Goal: Check status

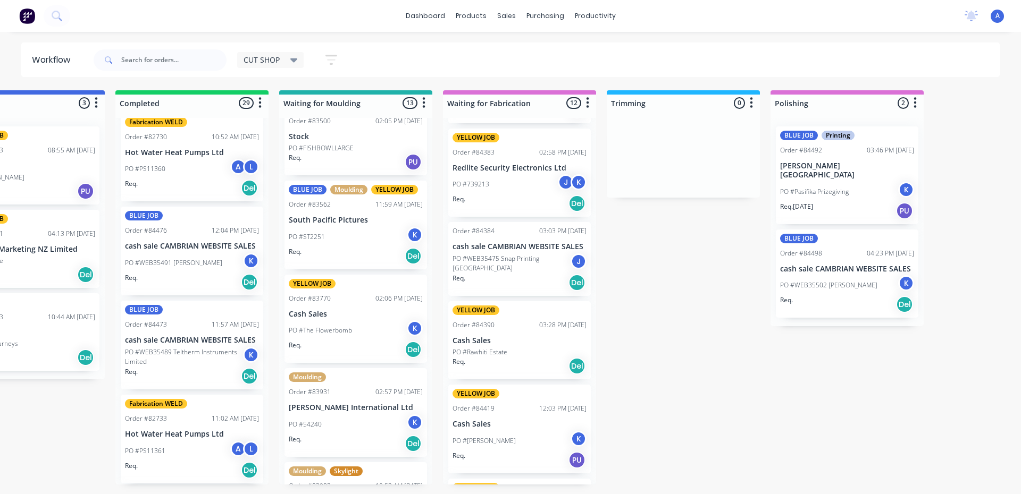
scroll to position [638, 0]
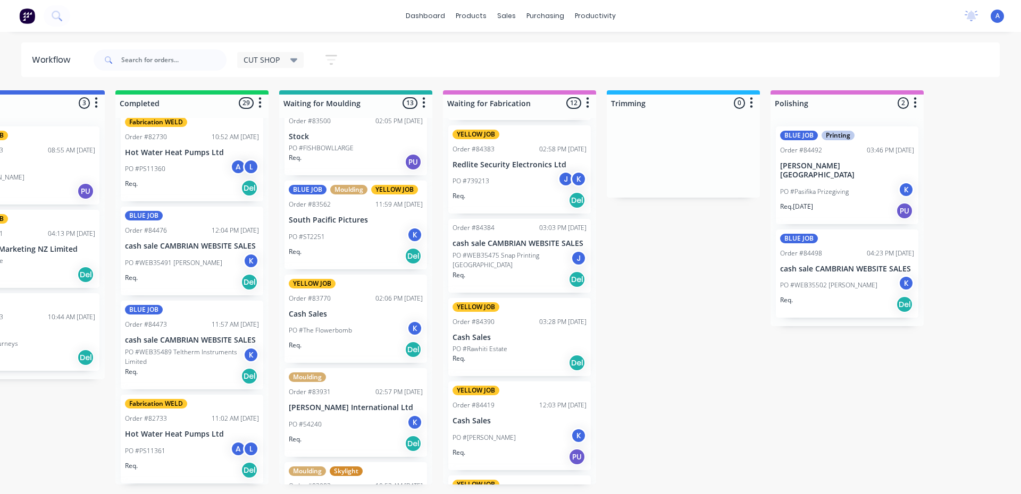
click at [512, 418] on p "Cash Sales" at bounding box center [519, 421] width 134 height 9
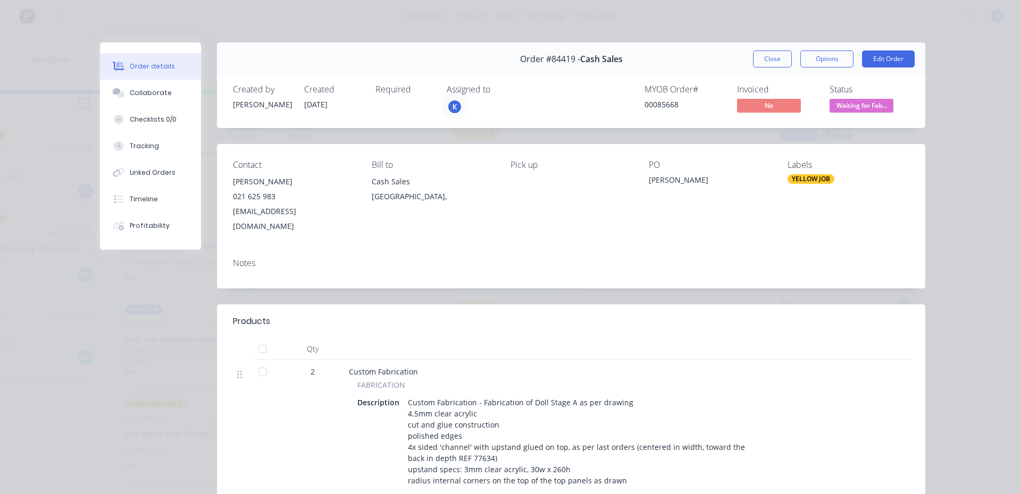
click at [450, 108] on div "K" at bounding box center [455, 107] width 16 height 16
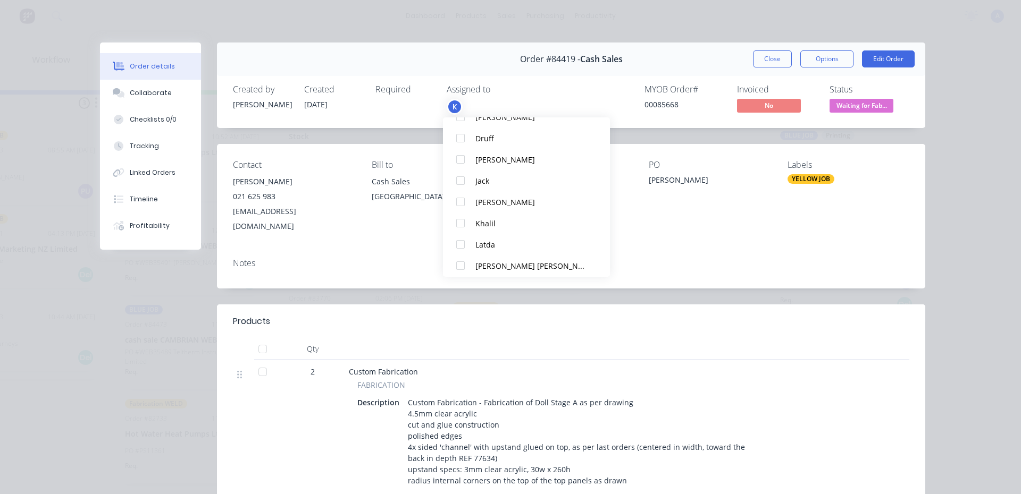
scroll to position [132, 0]
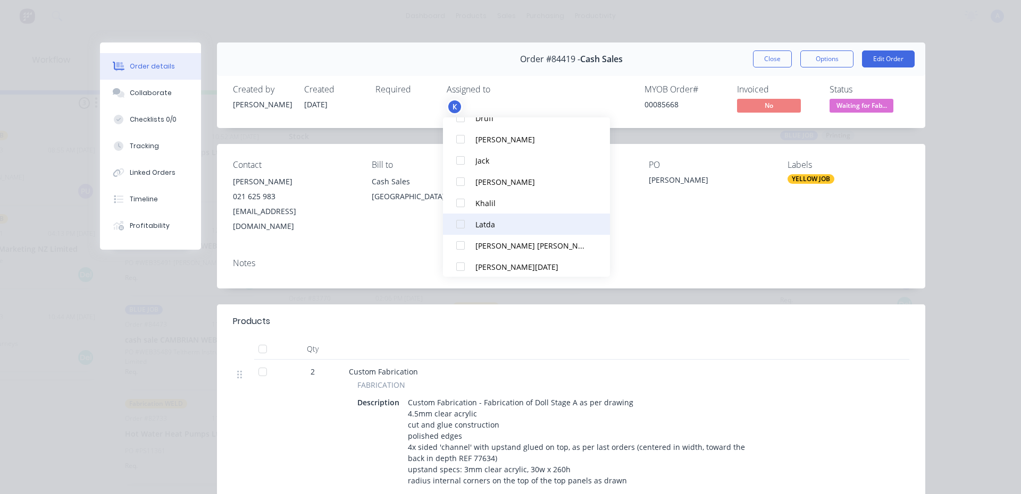
click at [469, 222] on div at bounding box center [460, 224] width 21 height 21
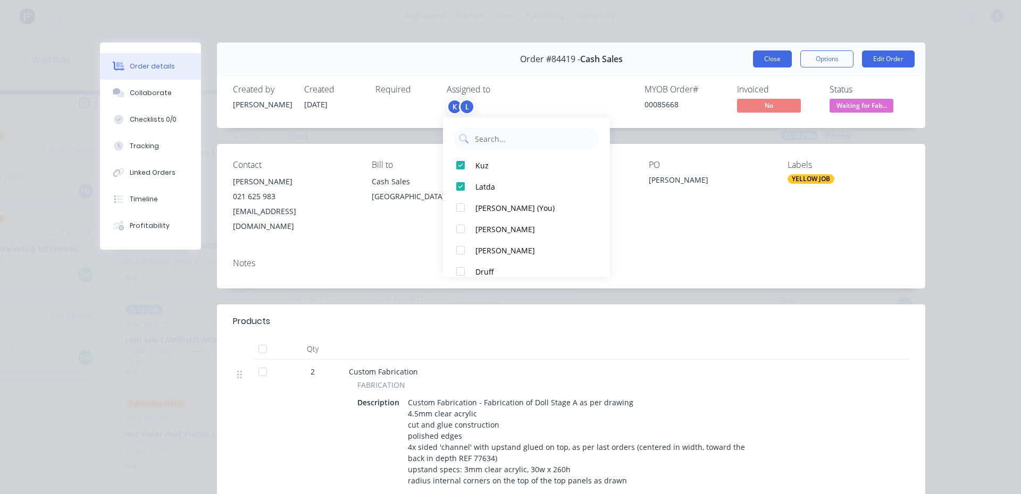
click at [767, 61] on button "Close" at bounding box center [772, 59] width 39 height 17
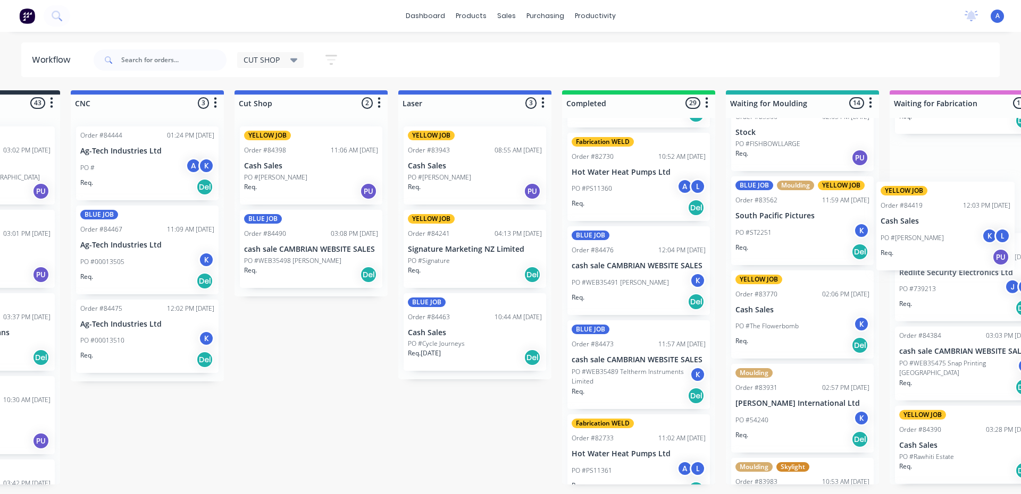
scroll to position [0, 148]
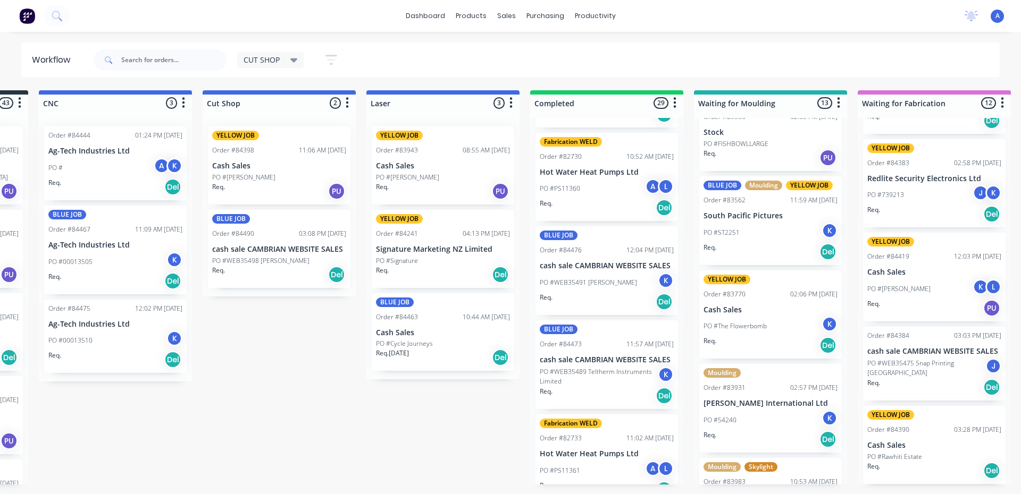
click at [293, 61] on icon at bounding box center [293, 60] width 7 height 4
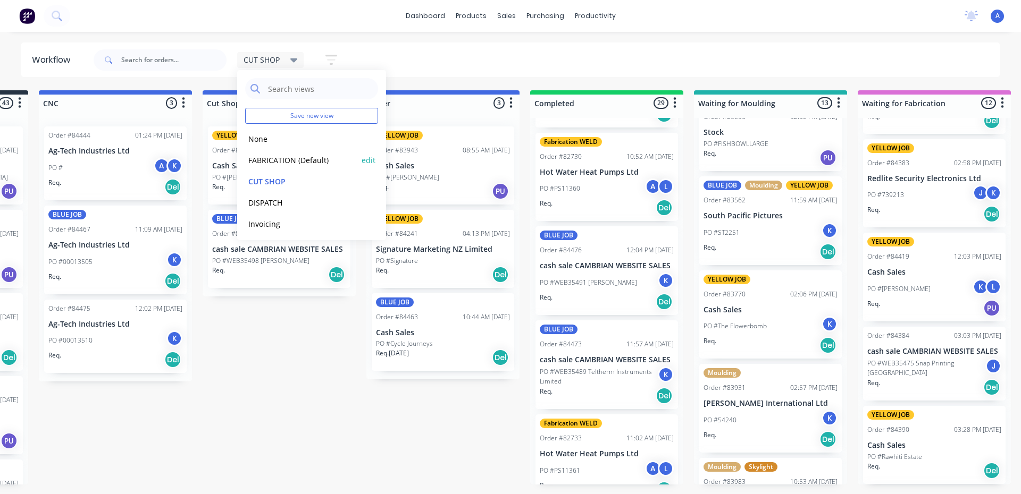
click at [308, 163] on button "FABRICATION (Default)" at bounding box center [301, 160] width 113 height 12
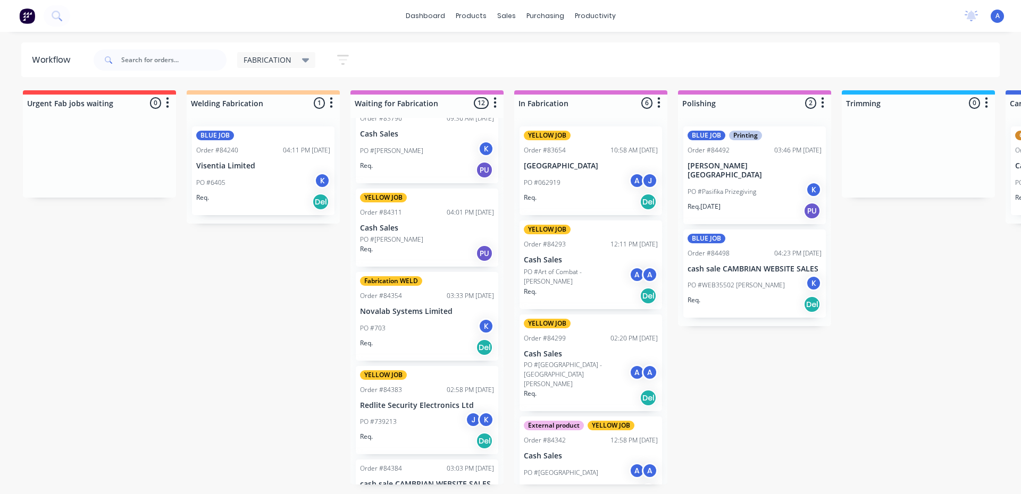
scroll to position [398, 0]
click at [469, 419] on div "J" at bounding box center [473, 419] width 16 height 16
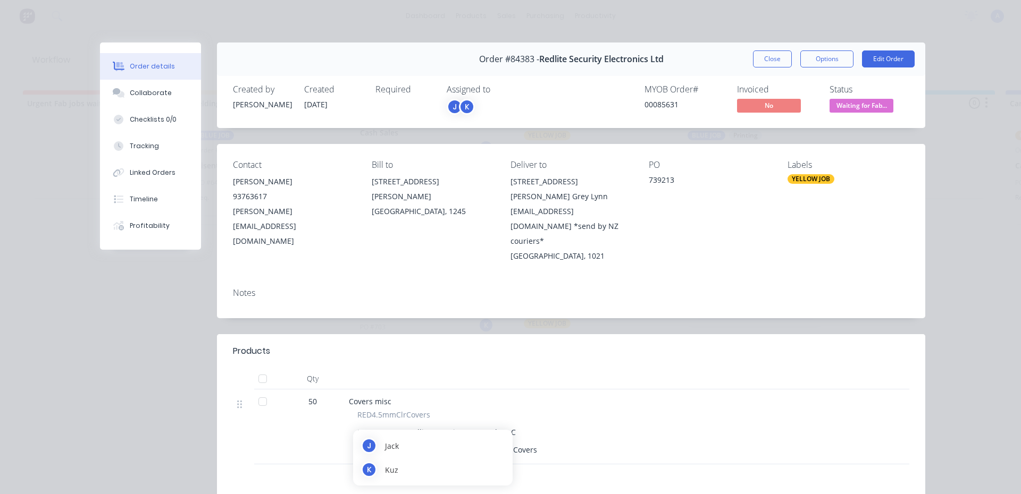
click at [463, 107] on div "K" at bounding box center [467, 107] width 16 height 16
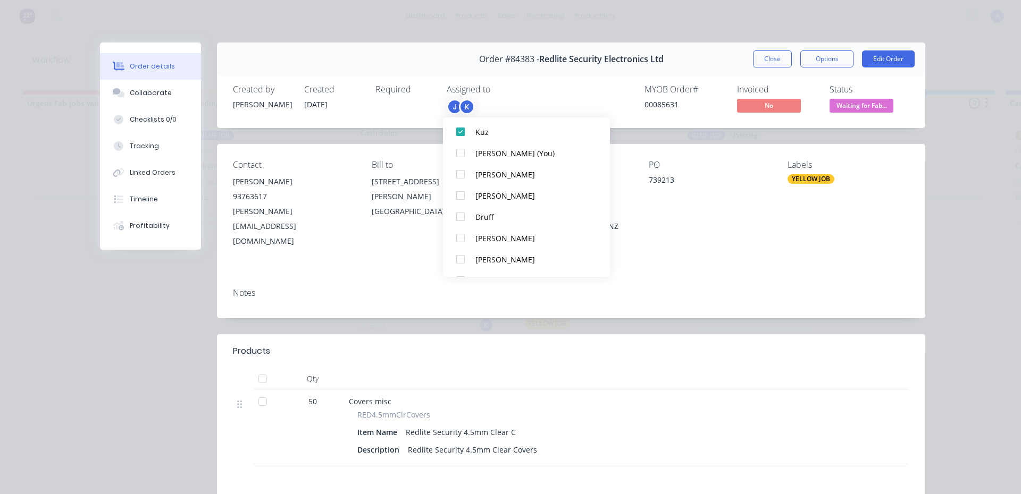
scroll to position [181, 0]
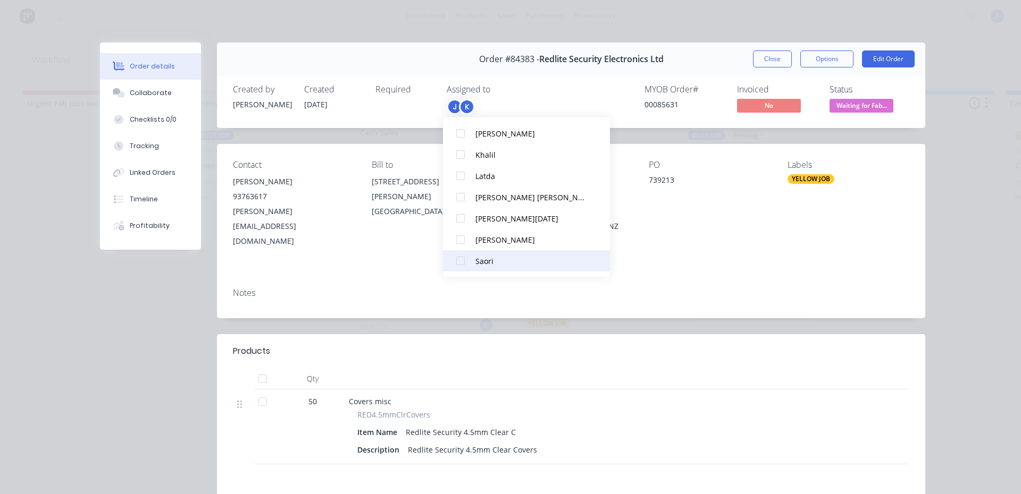
click at [459, 265] on div at bounding box center [460, 260] width 21 height 21
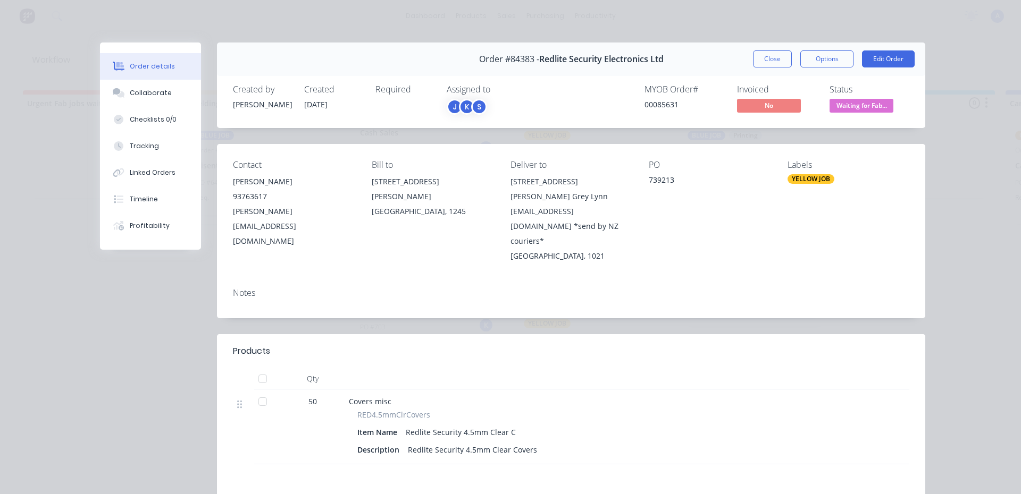
click at [877, 106] on span "Waiting for Fab..." at bounding box center [861, 105] width 64 height 13
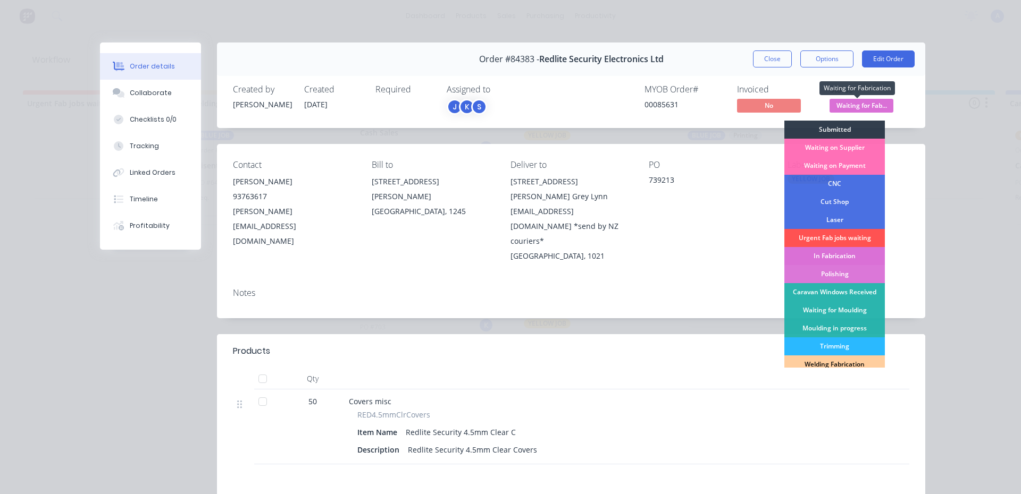
click at [845, 264] on div "In Fabrication" at bounding box center [834, 256] width 100 height 18
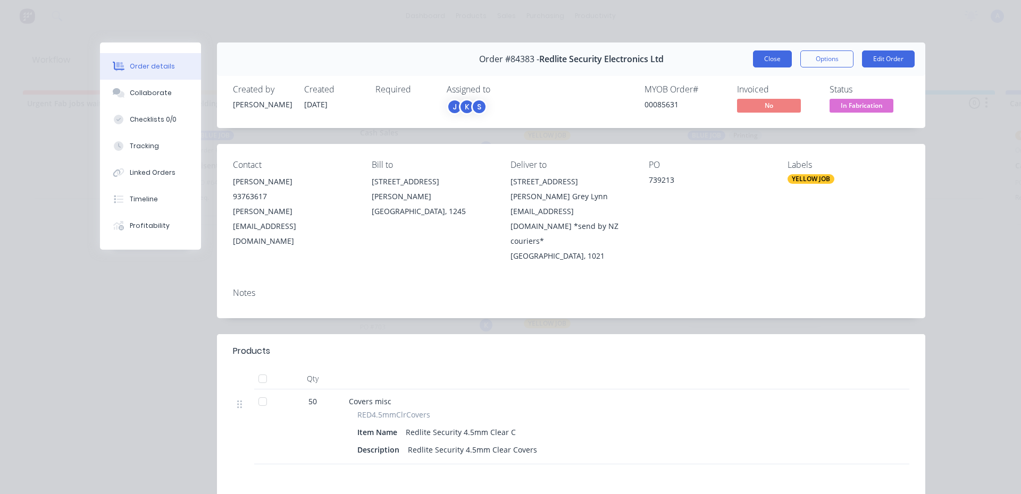
click at [758, 57] on button "Close" at bounding box center [772, 59] width 39 height 17
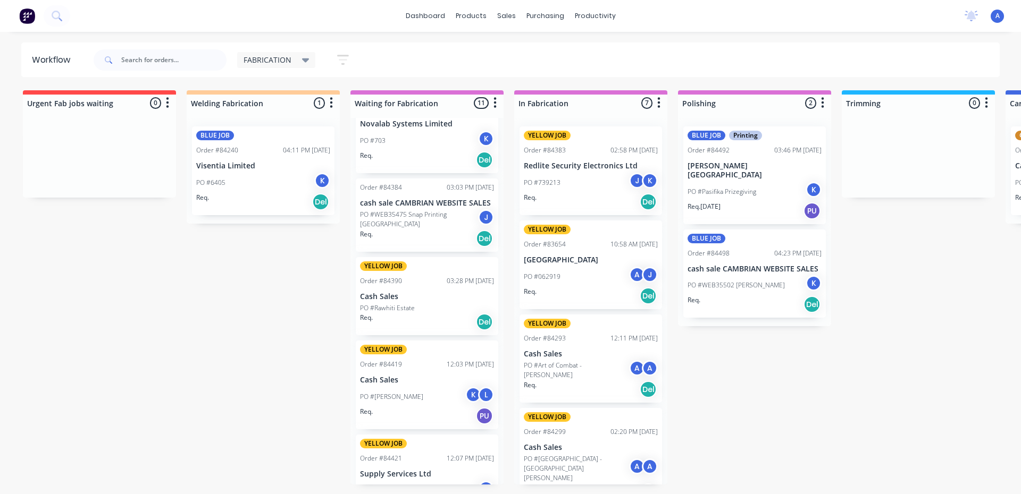
scroll to position [624, 0]
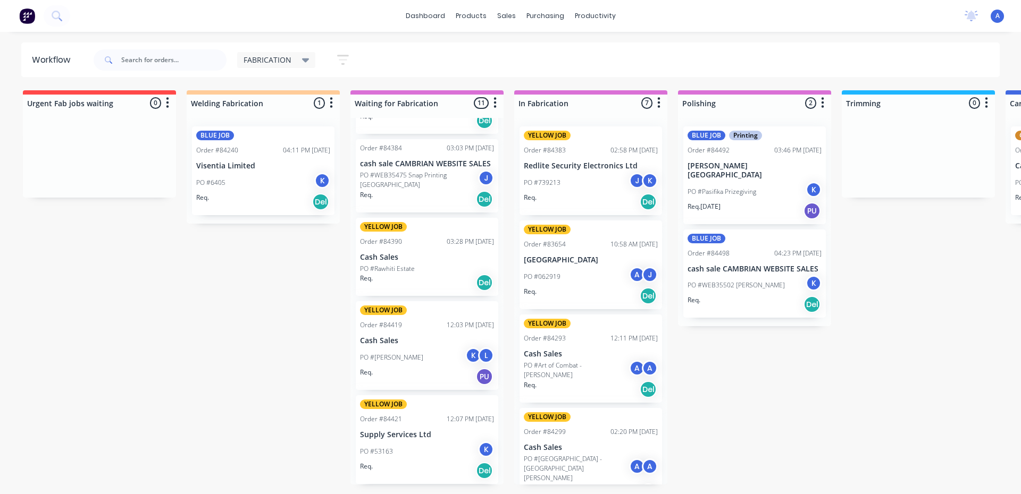
click at [430, 423] on div "Order #84421 12:07 PM [DATE]" at bounding box center [427, 420] width 134 height 10
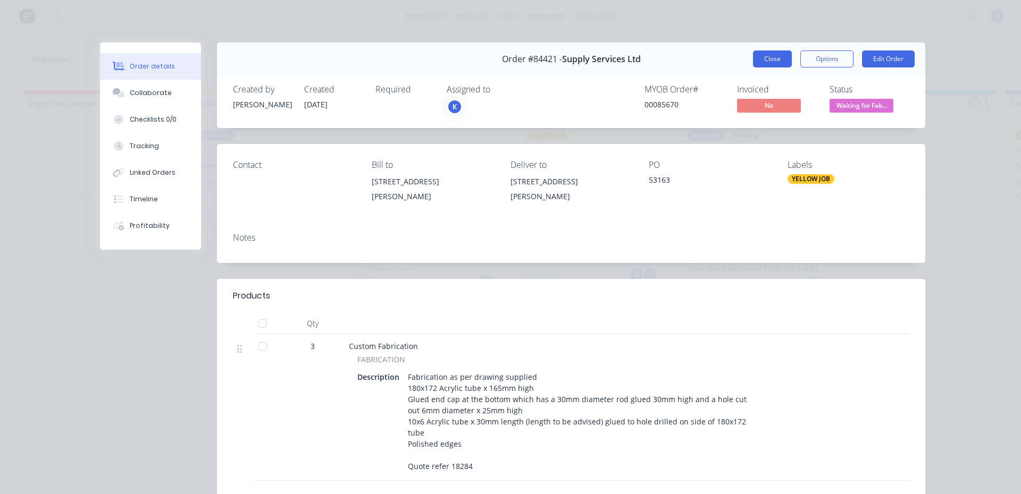
click at [764, 57] on button "Close" at bounding box center [772, 59] width 39 height 17
